Goal: Communication & Community: Participate in discussion

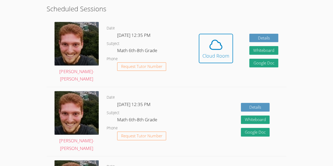
scroll to position [136, 0]
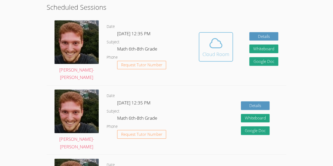
click at [207, 56] on div "Cloud Room" at bounding box center [215, 54] width 27 height 7
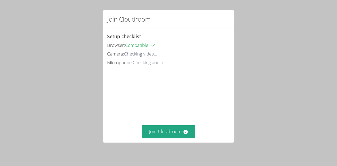
click at [207, 56] on div "Camera: Checking video..." at bounding box center [168, 54] width 123 height 8
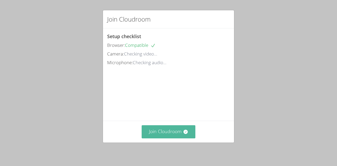
click at [183, 132] on icon at bounding box center [185, 131] width 5 height 5
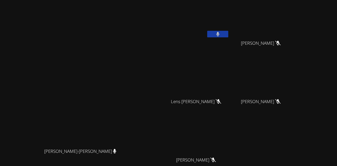
click at [180, 132] on div "[PERSON_NAME]" at bounding box center [198, 136] width 63 height 35
click at [228, 32] on button at bounding box center [217, 34] width 21 height 7
click at [229, 108] on div "Lens [PERSON_NAME]" at bounding box center [198, 106] width 63 height 21
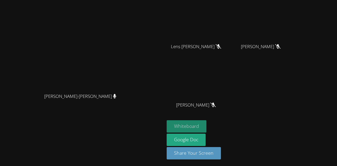
click at [206, 123] on button "Whiteboard" at bounding box center [187, 126] width 40 height 12
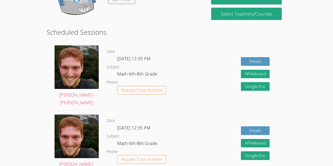
scroll to position [93, 0]
